Goal: Find specific page/section: Find specific page/section

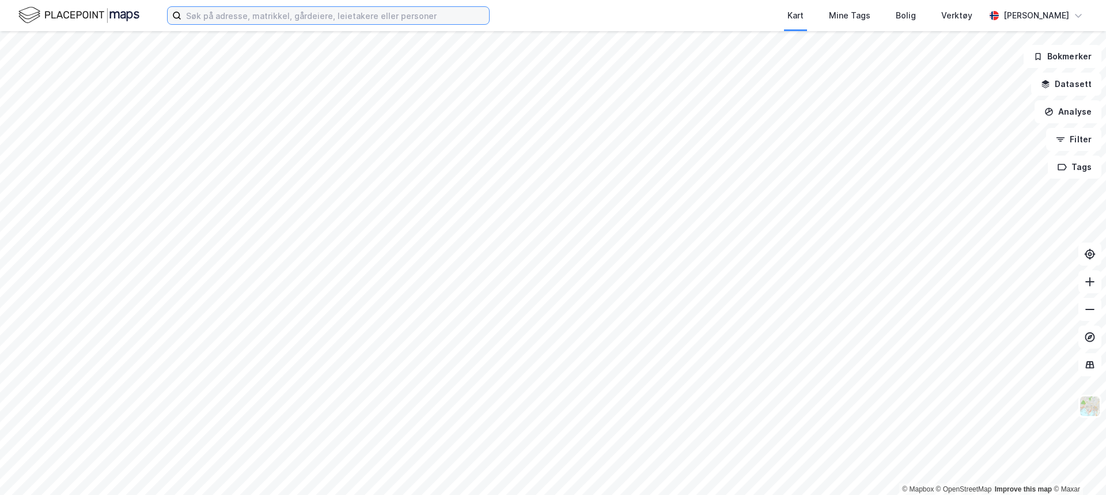
click at [289, 16] on input at bounding box center [335, 15] width 308 height 17
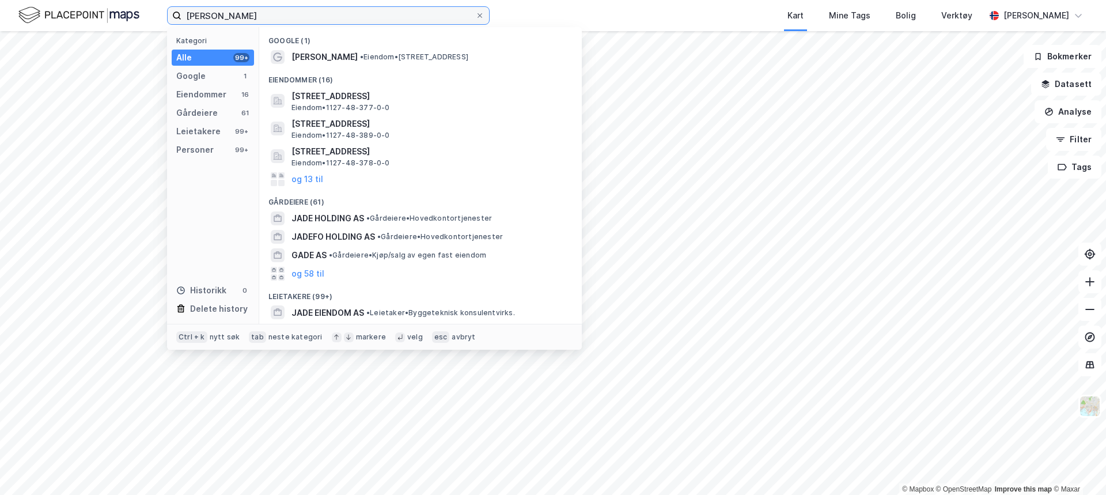
type input "Jade alvhilde hjelmeland"
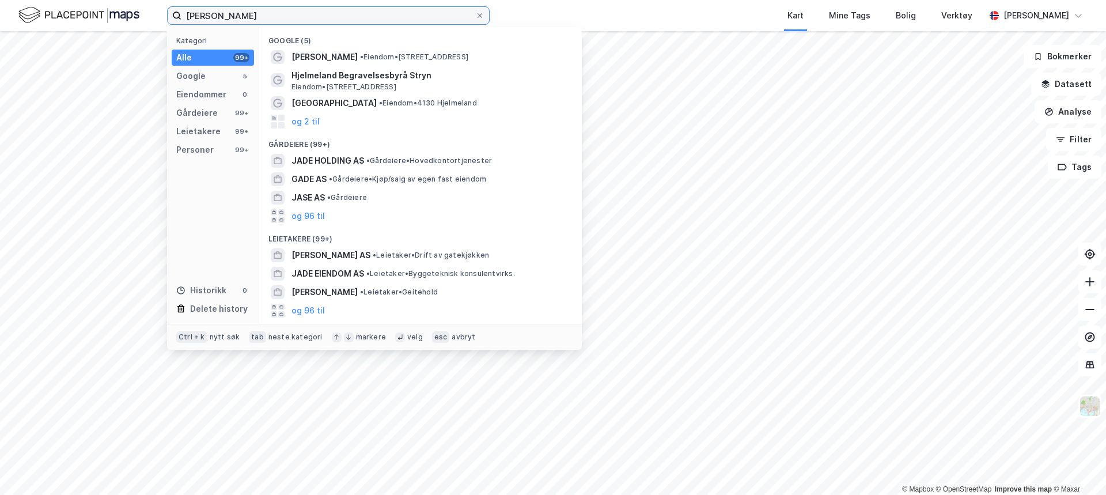
drag, startPoint x: 317, startPoint y: 18, endPoint x: 177, endPoint y: 21, distance: 140.0
click at [177, 21] on label "Jade alvhilde hjelmeland" at bounding box center [328, 15] width 323 height 18
